Goal: Information Seeking & Learning: Learn about a topic

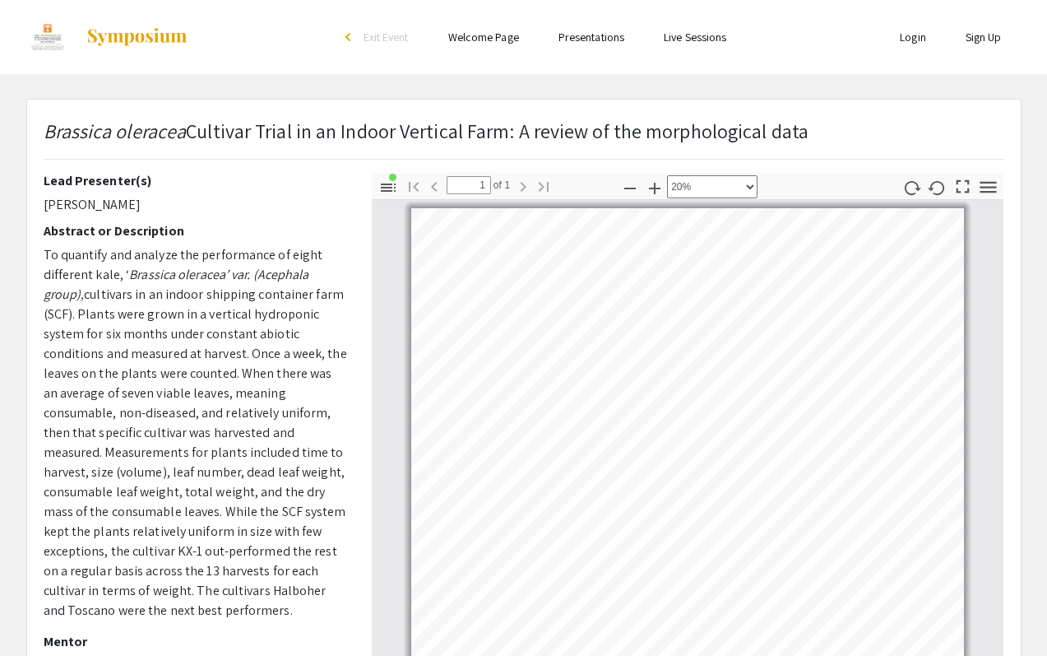
select select "custom"
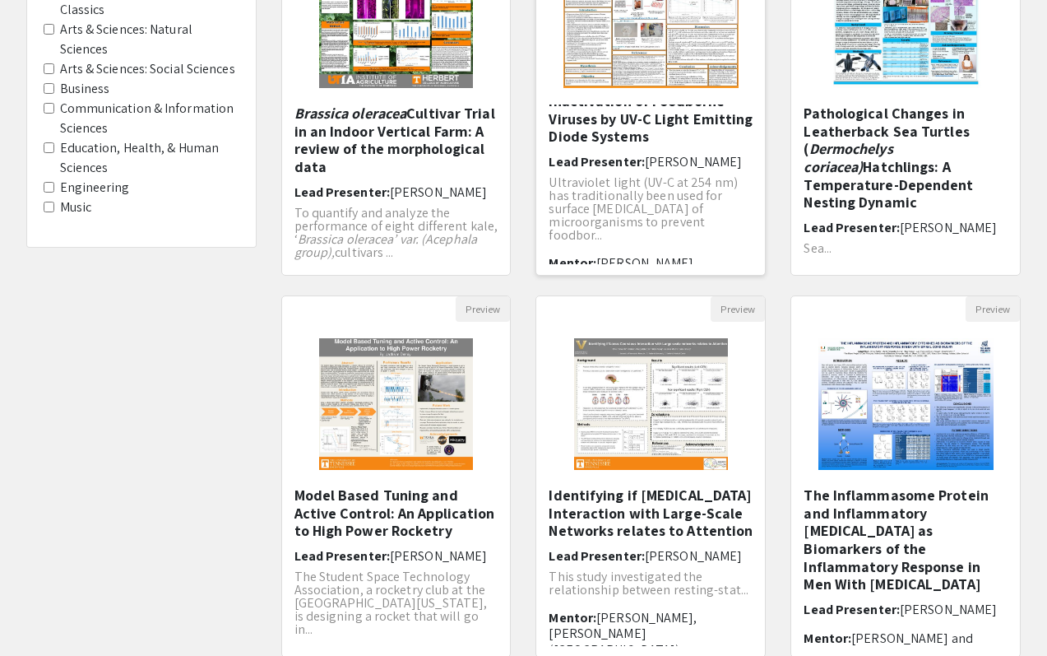
scroll to position [269, 0]
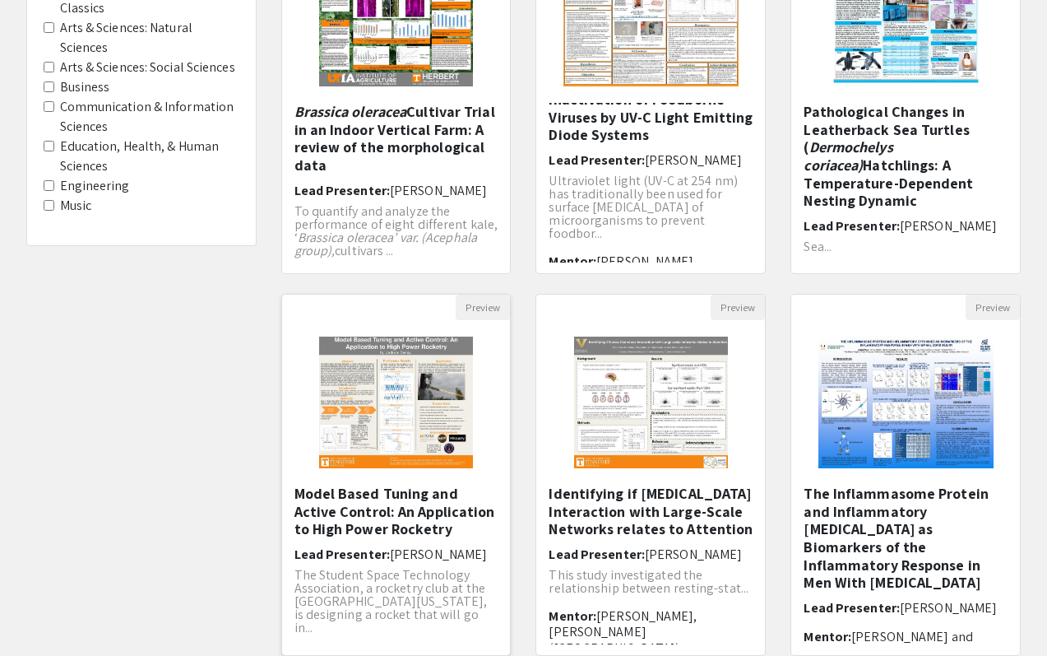
click at [395, 445] on img "Open Presentation <p>Model Based Tuning and Active Control: An Application to H…" at bounding box center [396, 402] width 187 height 165
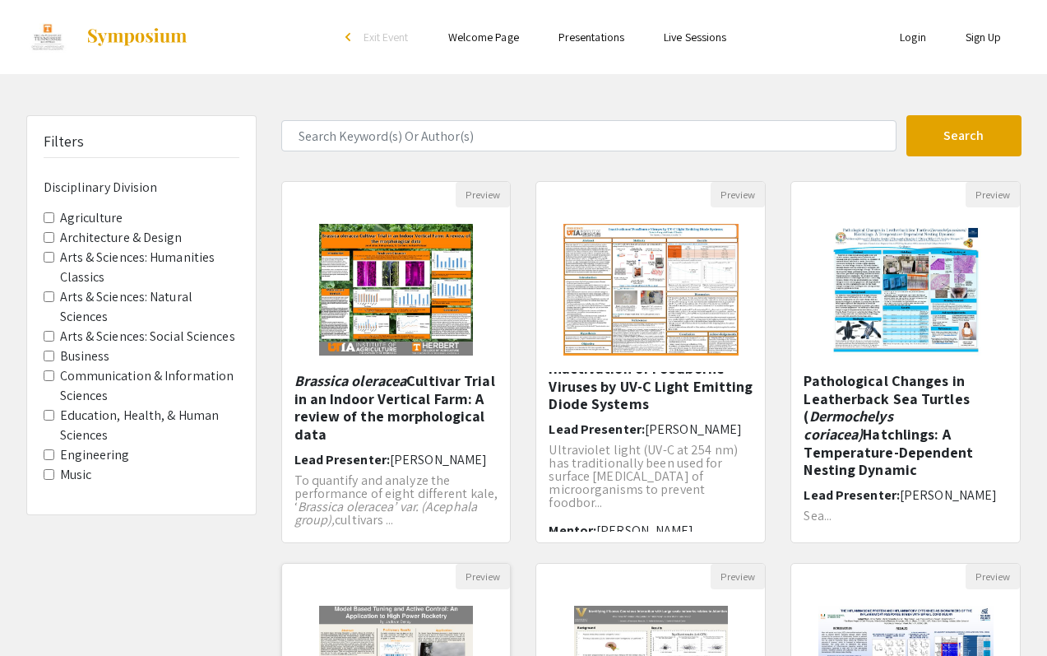
select select "custom"
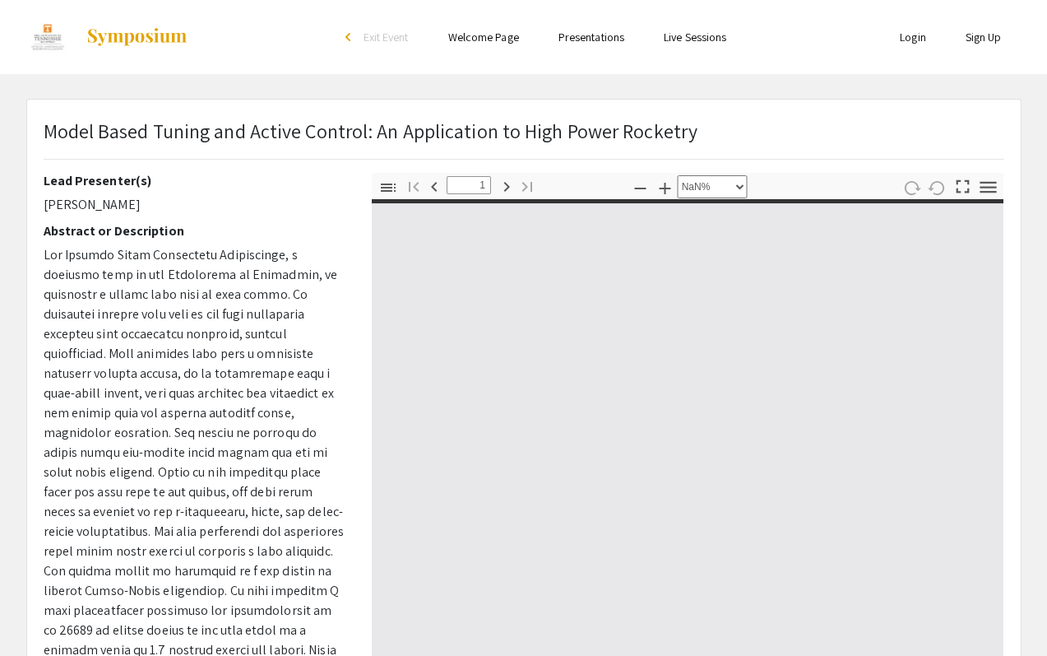
type input "0"
select select "custom"
type input "1"
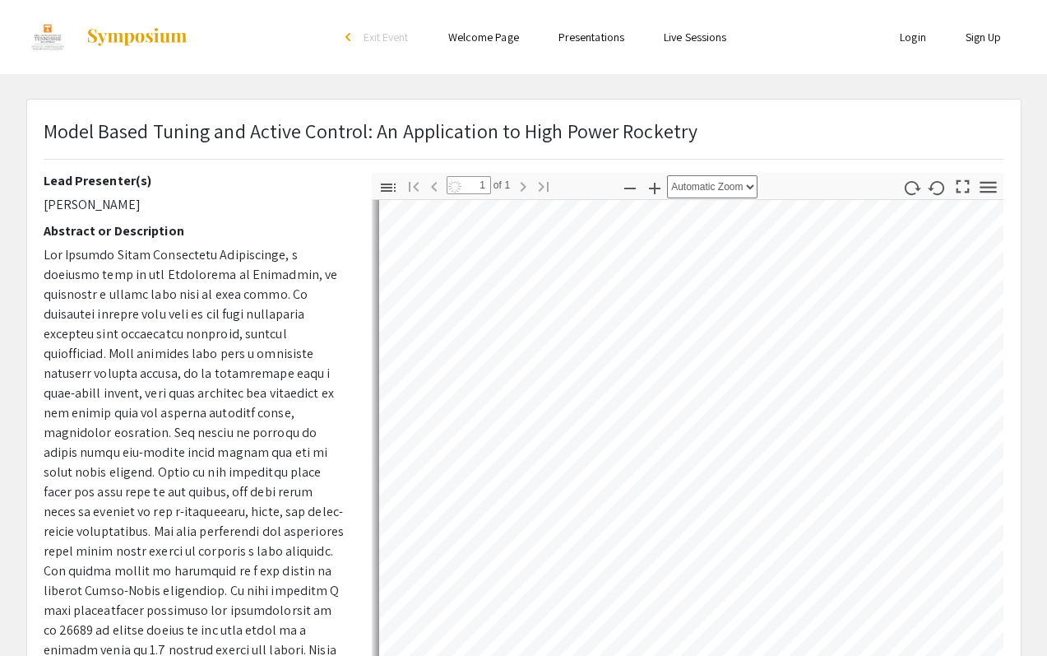
scroll to position [78, 0]
select select "auto"
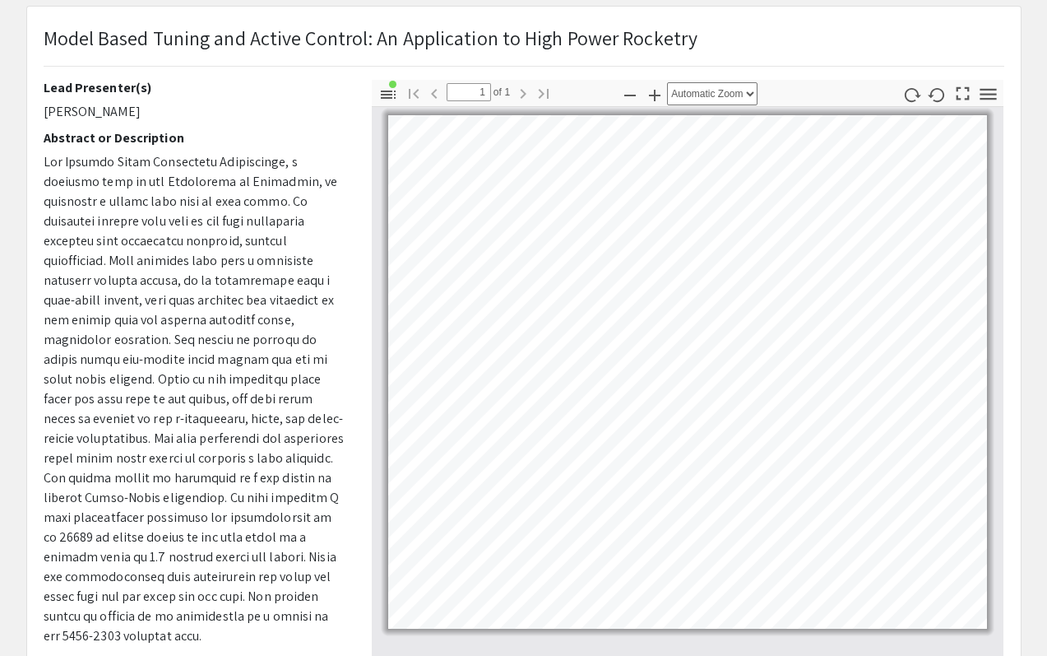
scroll to position [107, 0]
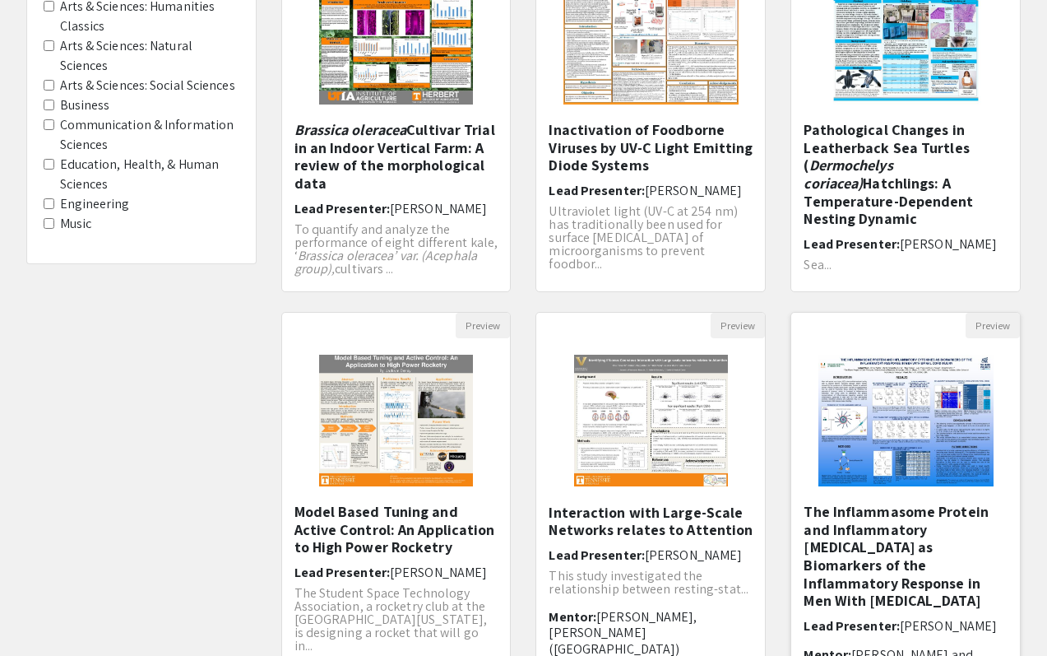
scroll to position [98, 0]
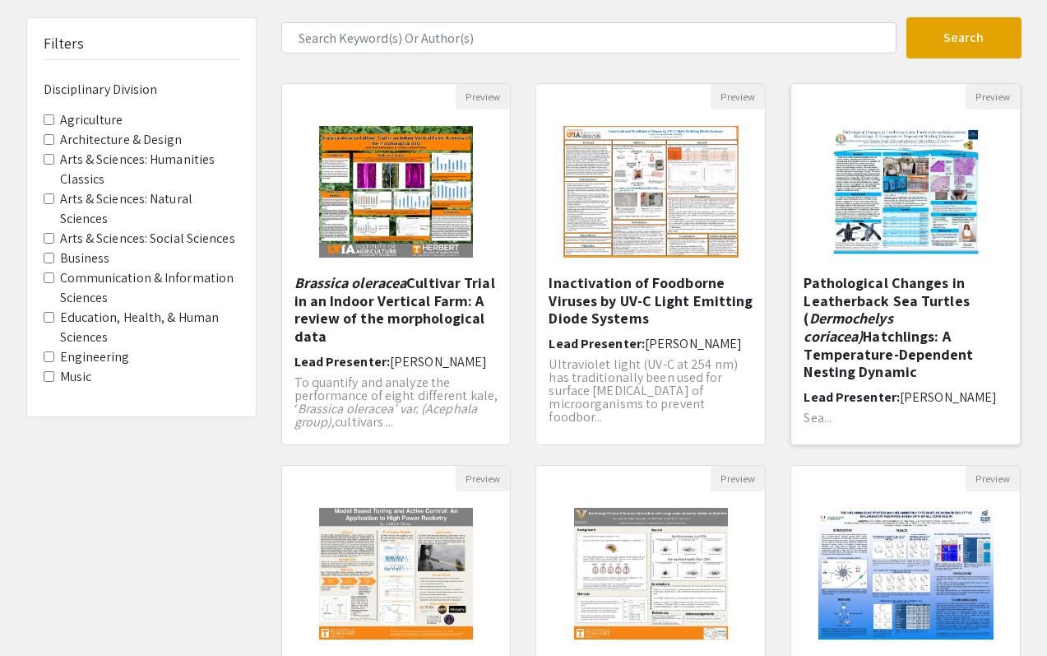
click at [921, 216] on img at bounding box center [906, 191] width 203 height 165
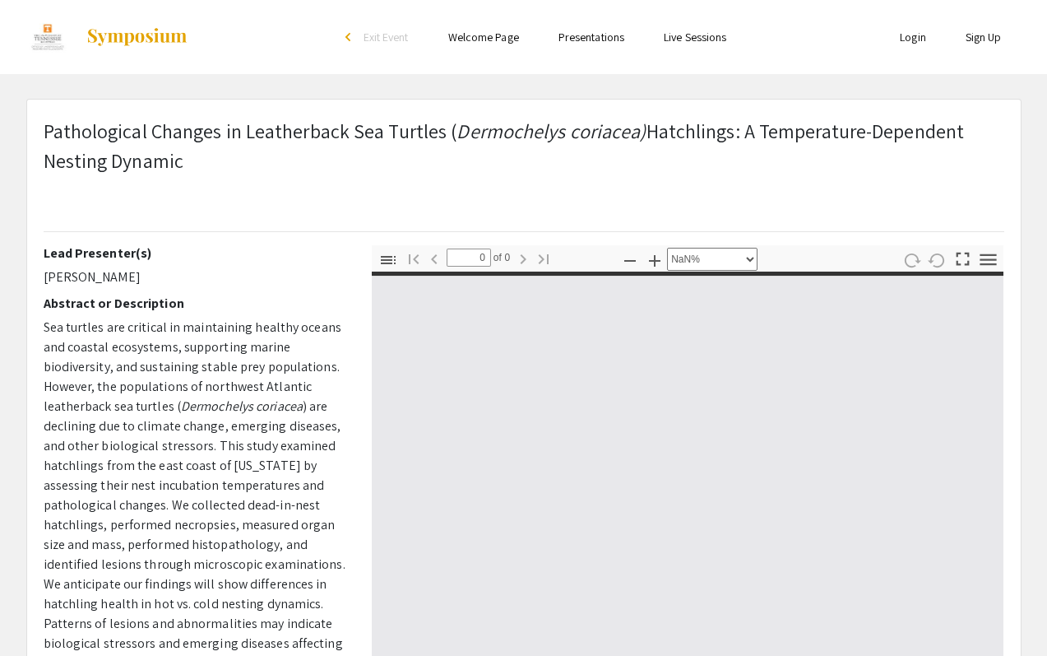
select select "auto"
type input "1"
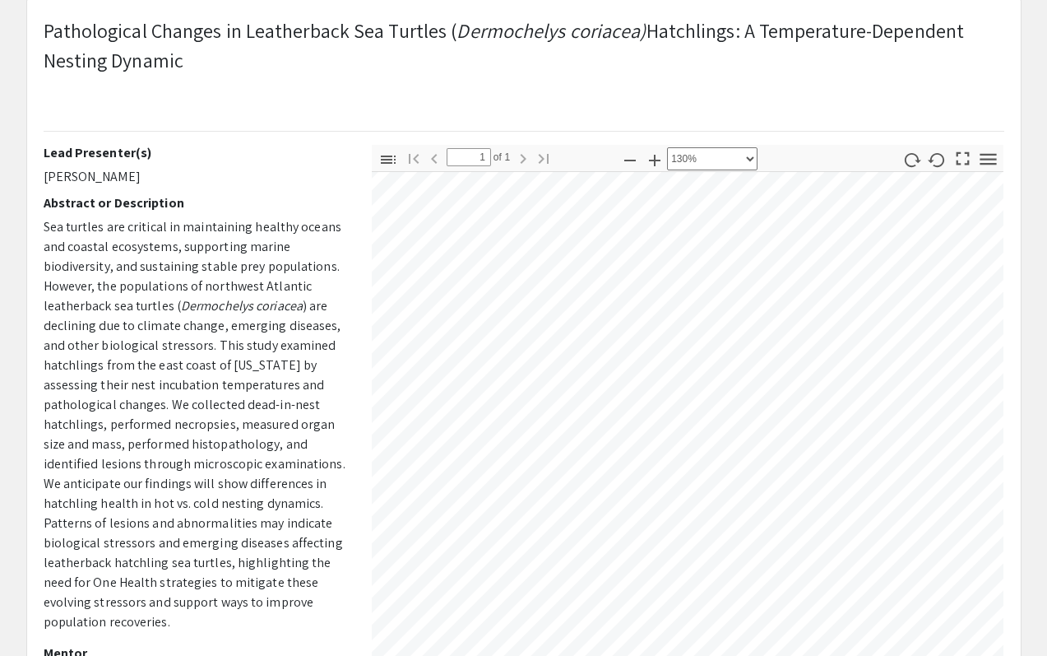
scroll to position [339, 176]
select select "custom"
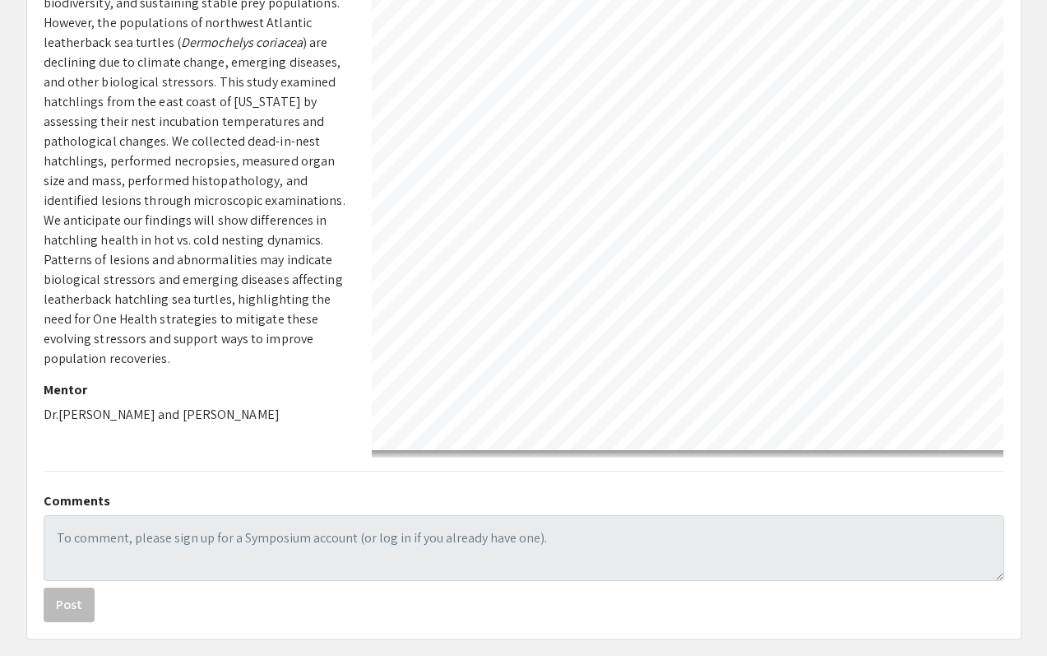
scroll to position [385, 0]
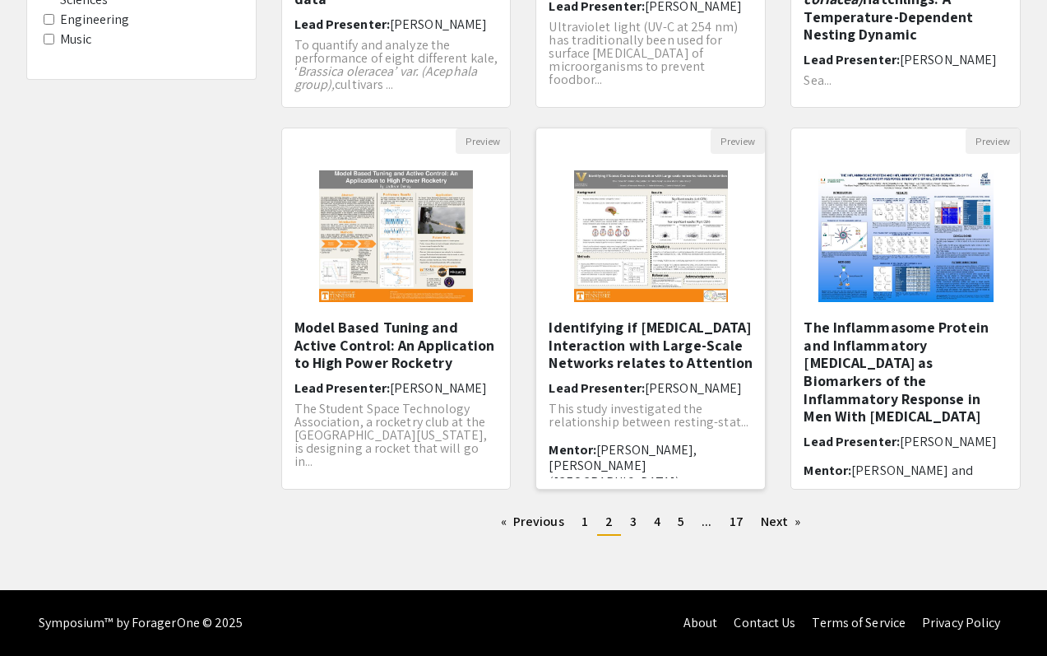
scroll to position [17, 0]
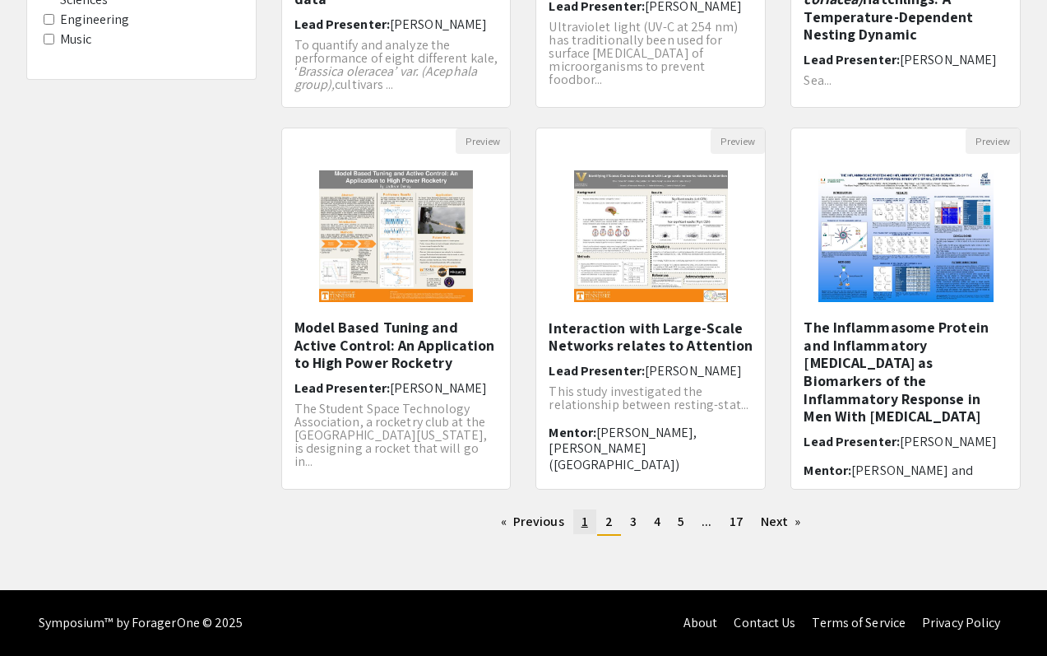
click at [583, 524] on span "1" at bounding box center [585, 521] width 7 height 17
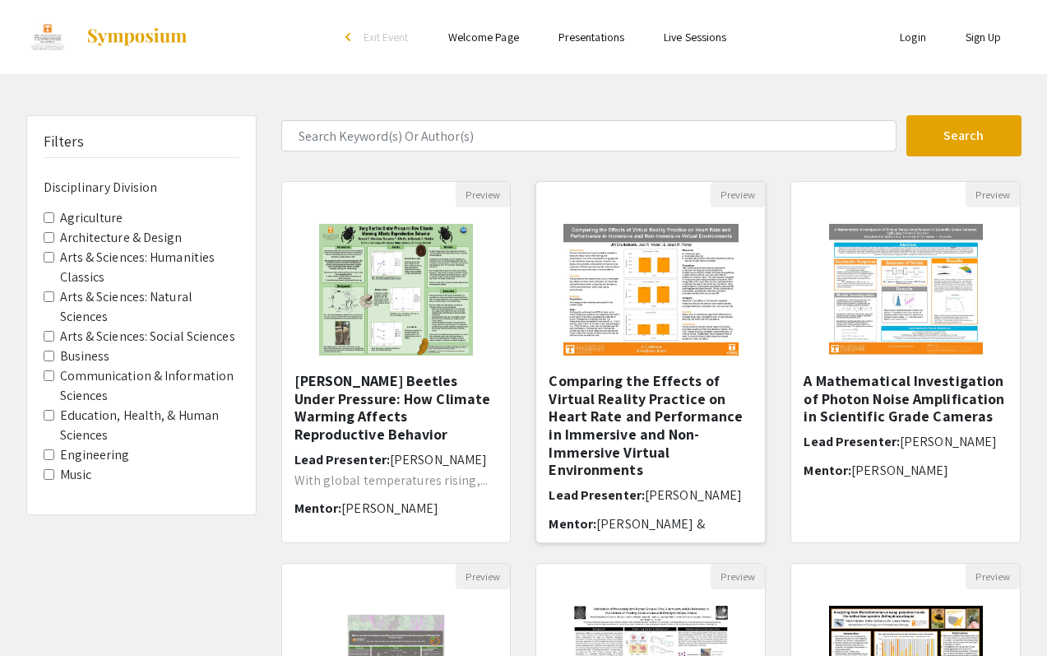
click at [663, 323] on img "Open Presentation <p>Comparing the Effects of Virtual Reality Practice on Heart…" at bounding box center [651, 289] width 208 height 165
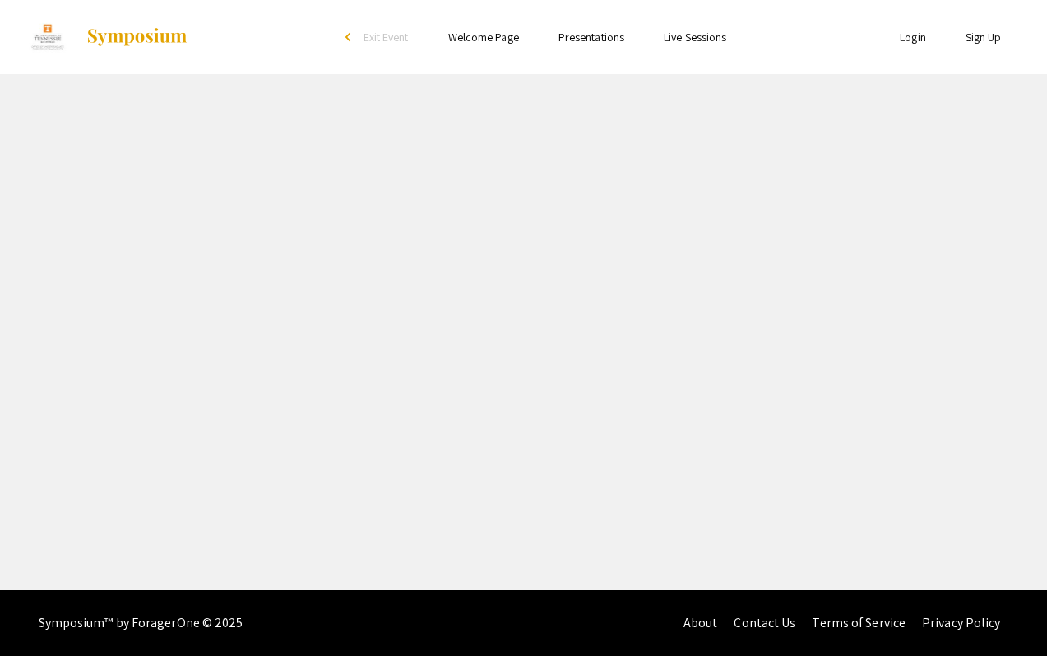
select select "custom"
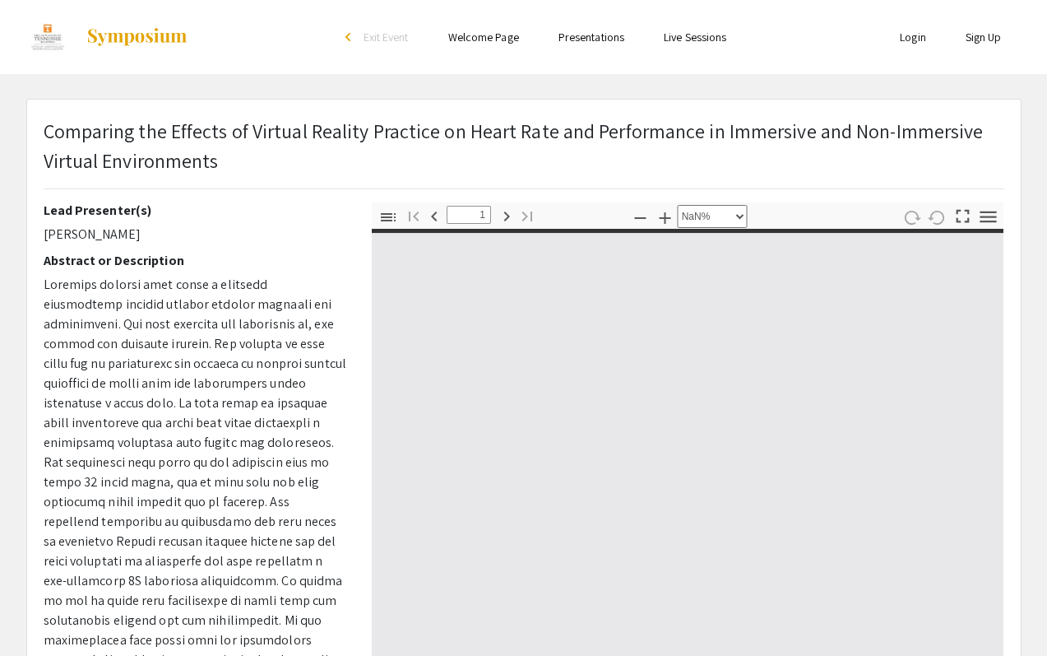
type input "0"
select select "custom"
type input "1"
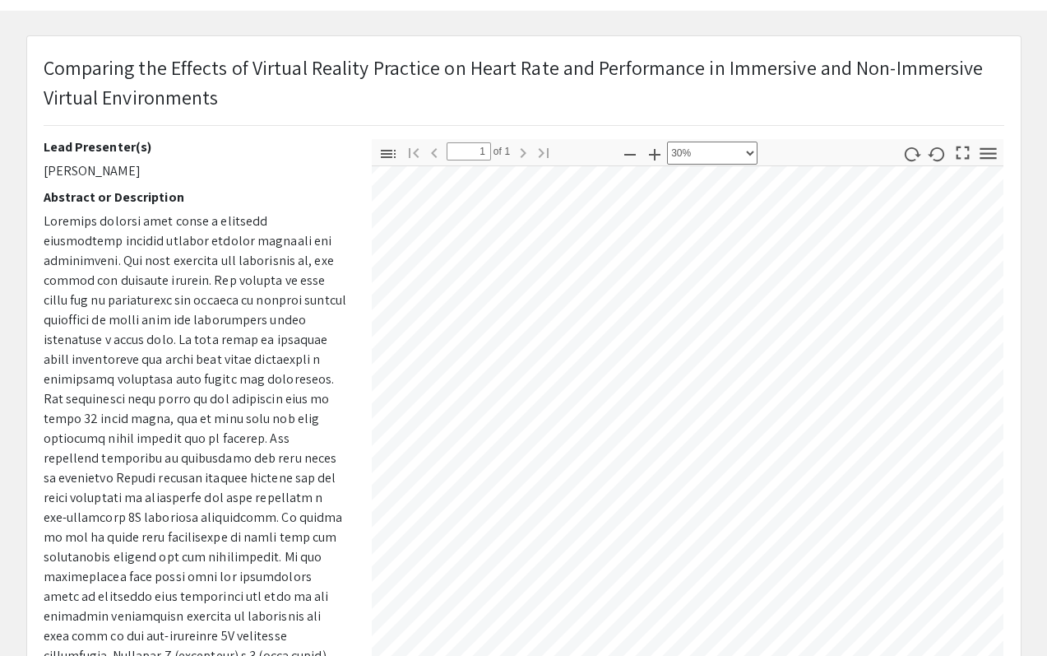
scroll to position [58, 0]
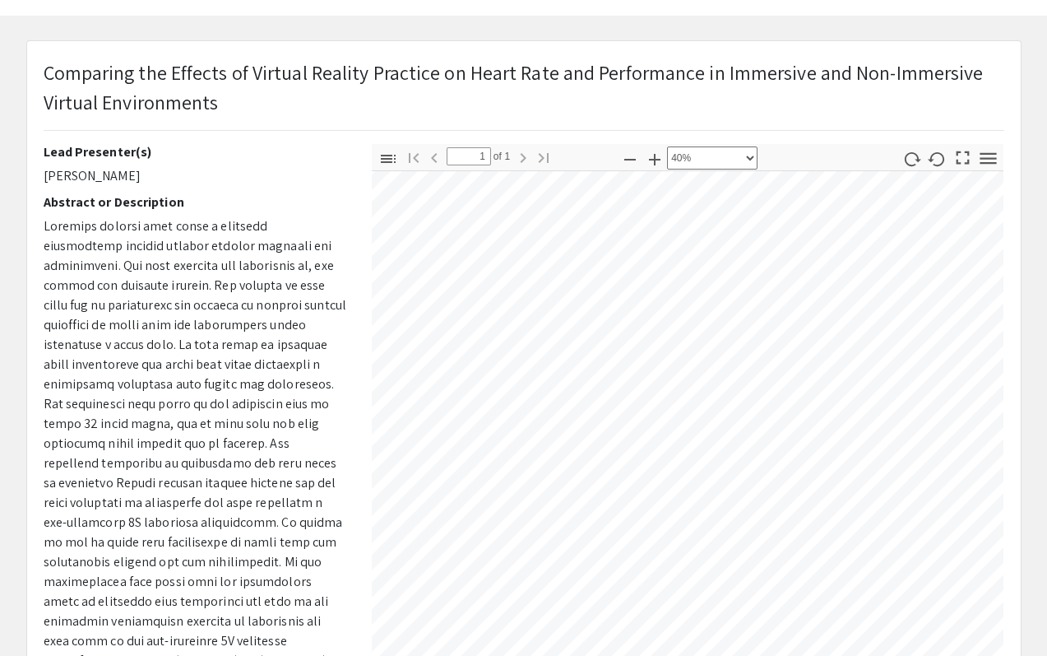
select select "custom"
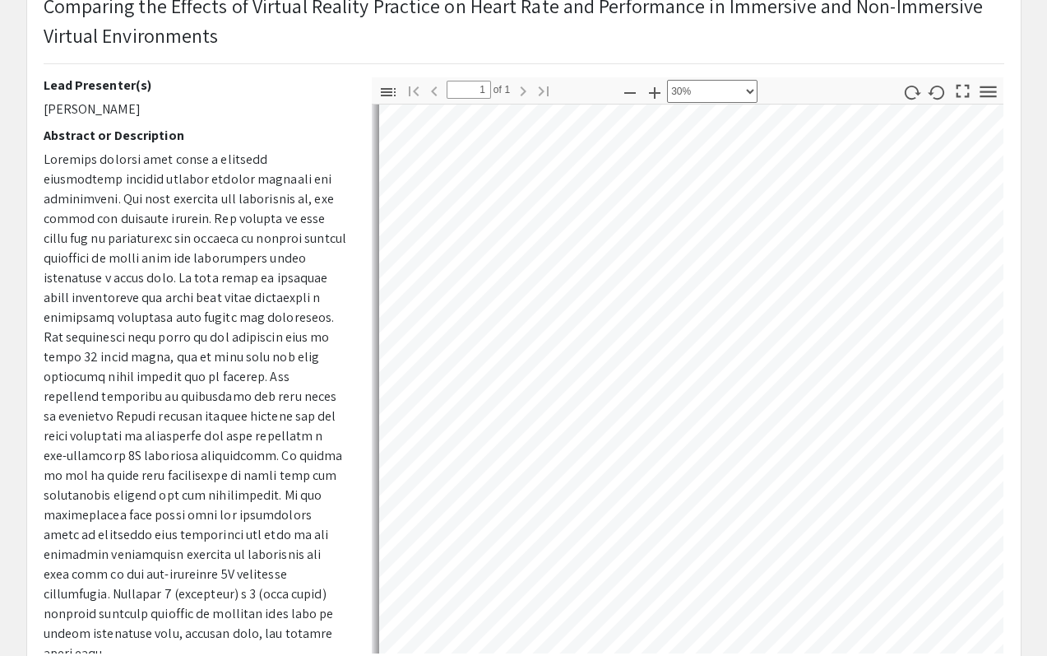
scroll to position [177, 0]
